Goal: Browse casually

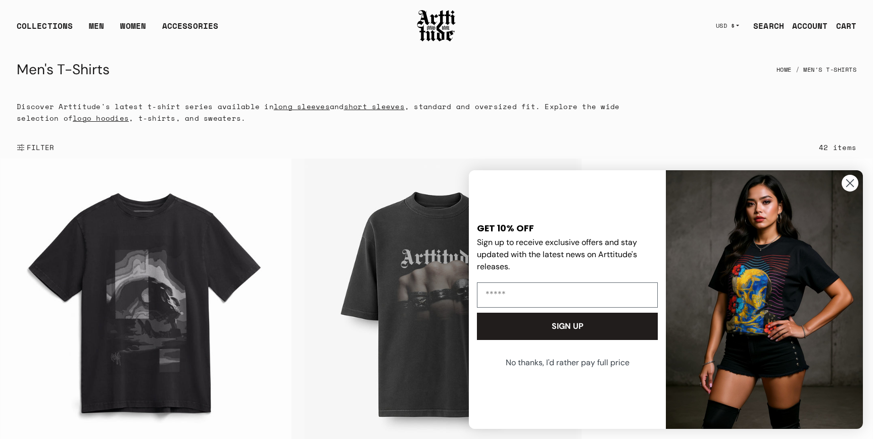
click at [435, 27] on img at bounding box center [437, 26] width 40 height 34
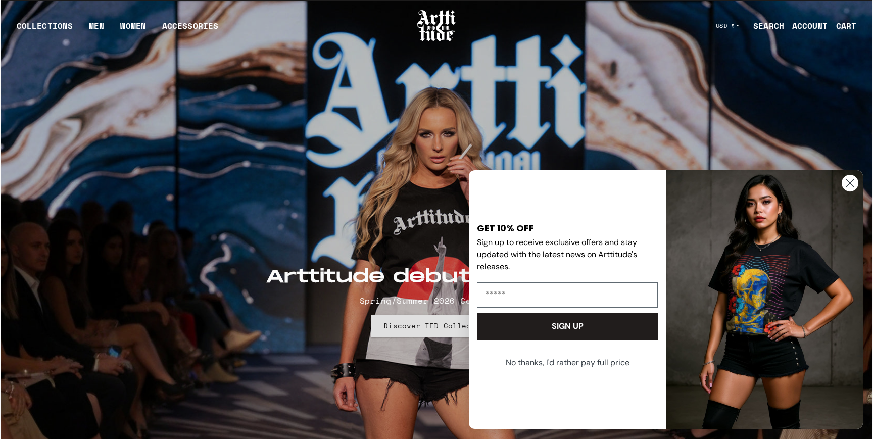
click at [409, 329] on link "Discover IED Collection" at bounding box center [437, 326] width 130 height 22
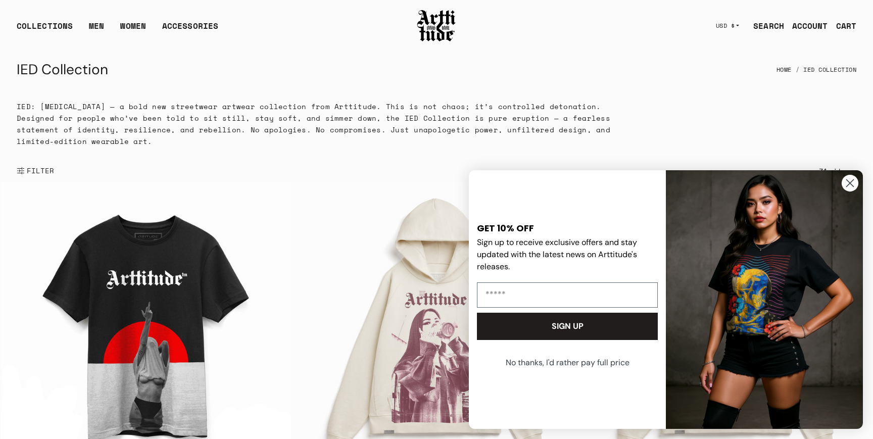
click at [850, 180] on circle "Close dialog" at bounding box center [850, 183] width 17 height 17
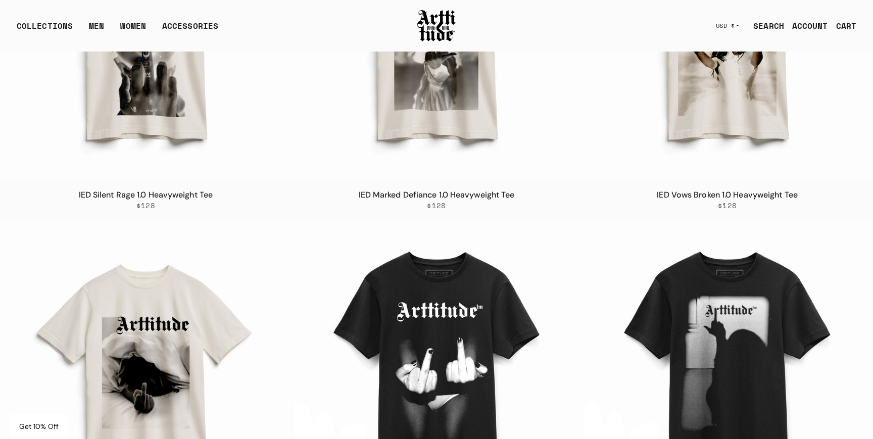
scroll to position [2839, 0]
